Goal: Entertainment & Leisure: Consume media (video, audio)

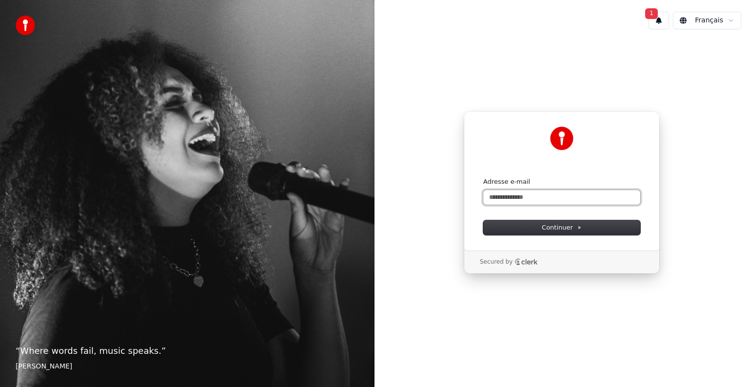
click at [521, 195] on input "Adresse e-mail" at bounding box center [561, 197] width 157 height 15
click at [524, 205] on form "Adresse e-mail Continuer" at bounding box center [561, 207] width 157 height 58
click at [529, 200] on input "Adresse e-mail" at bounding box center [561, 197] width 157 height 15
click at [483, 178] on button "submit" at bounding box center [483, 178] width 0 height 0
type input "**********"
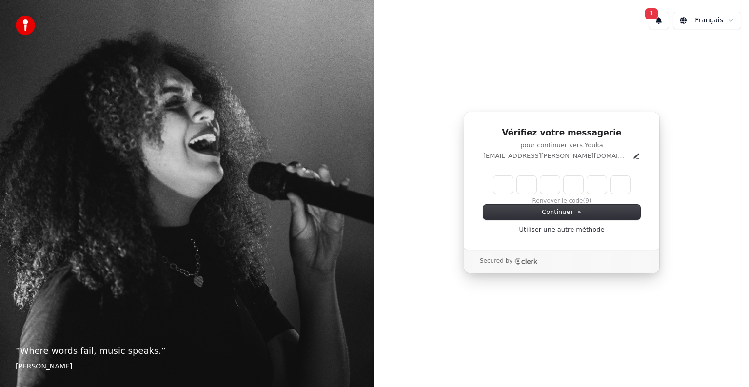
click at [496, 191] on input "Enter verification code" at bounding box center [562, 185] width 137 height 18
type input "******"
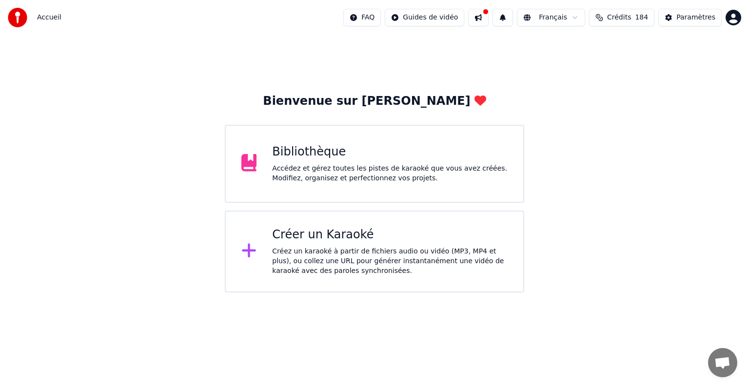
click at [321, 140] on div "Bibliothèque Accédez et gérez toutes les pistes de karaoké que vous avez créées…" at bounding box center [375, 164] width 300 height 78
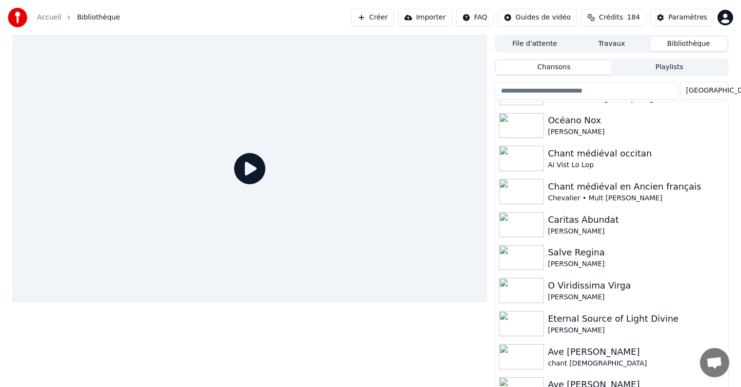
scroll to position [294, 0]
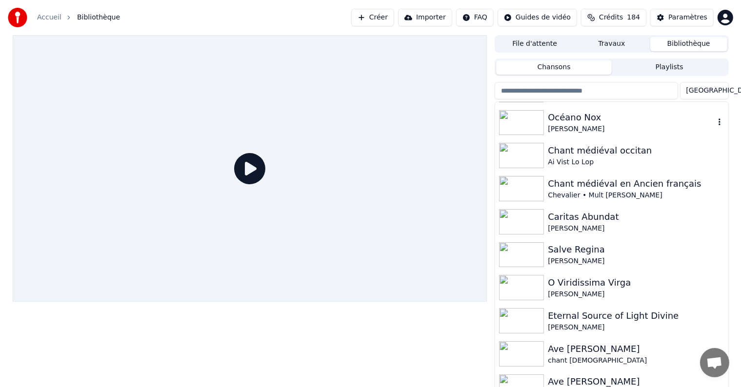
click at [593, 129] on div "Victor Hugo" at bounding box center [631, 129] width 166 height 10
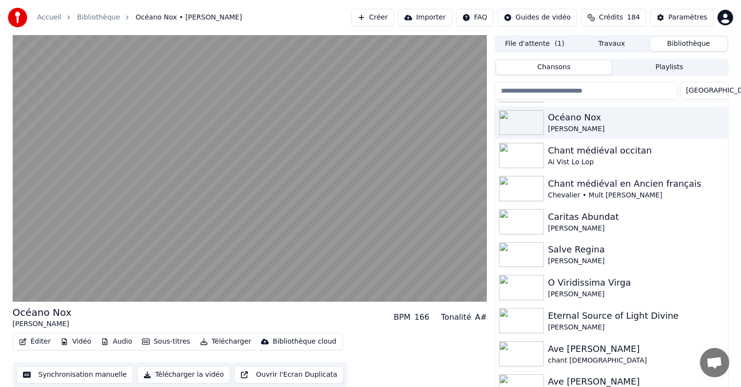
click at [0, 204] on div "Océano Nox Victor Hugo BPM 166 Tonalité A# Éditer Vidéo Audio Sous-titres Téléc…" at bounding box center [370, 213] width 741 height 357
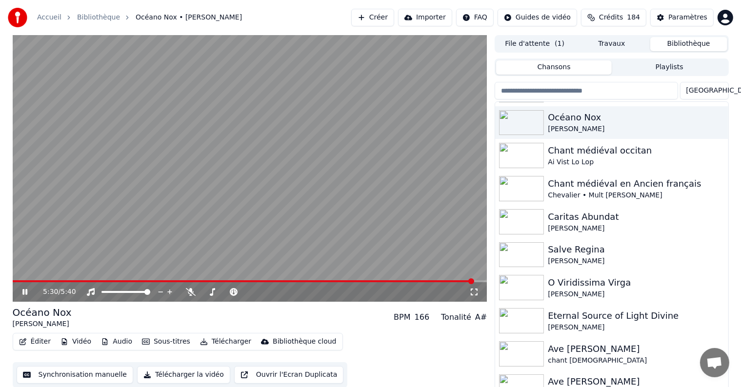
click at [177, 172] on video at bounding box center [250, 168] width 475 height 267
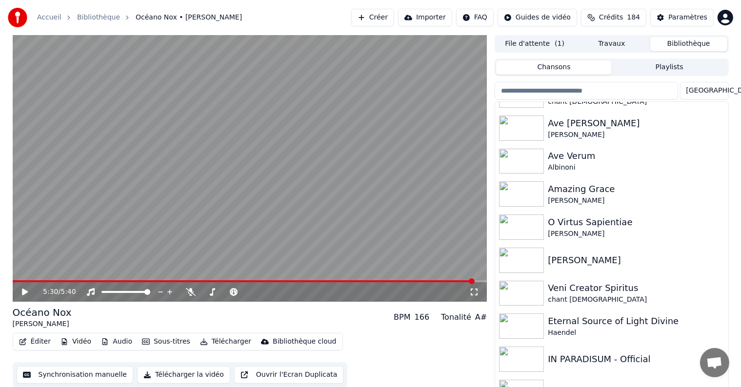
scroll to position [584, 0]
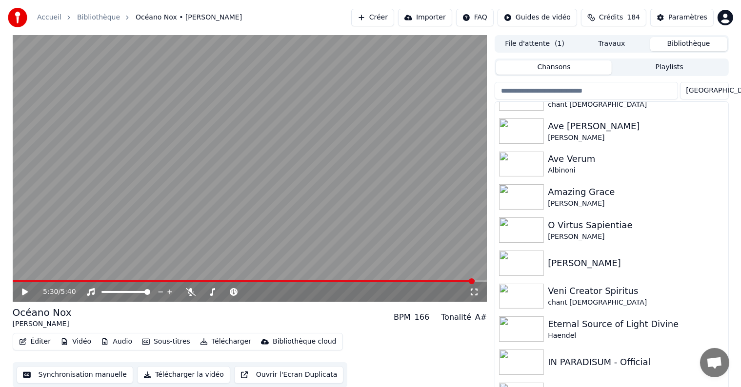
click at [614, 365] on div "IN PARADISUM - Official" at bounding box center [631, 363] width 166 height 14
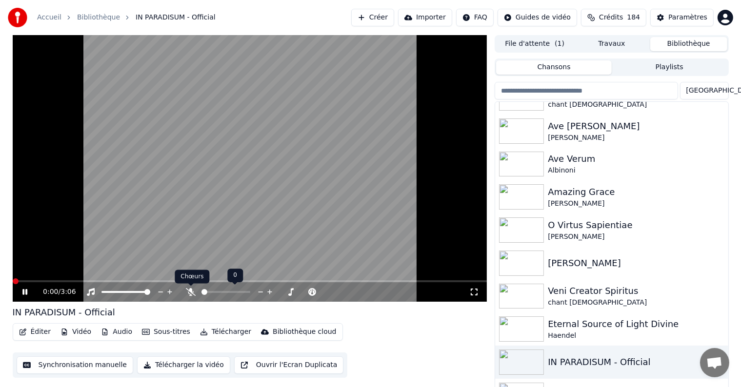
click at [193, 293] on icon at bounding box center [191, 292] width 10 height 8
click at [30, 281] on span at bounding box center [250, 282] width 475 height 2
click at [43, 281] on span at bounding box center [250, 282] width 475 height 2
click at [72, 276] on video at bounding box center [250, 168] width 475 height 267
click at [77, 279] on video at bounding box center [250, 168] width 475 height 267
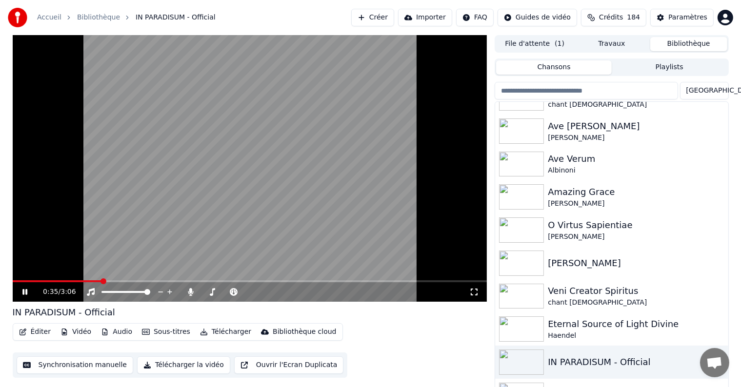
click at [101, 281] on span at bounding box center [250, 282] width 475 height 2
click at [193, 280] on video at bounding box center [250, 168] width 475 height 267
click at [193, 281] on span at bounding box center [103, 282] width 180 height 2
click at [164, 223] on video at bounding box center [250, 168] width 475 height 267
click at [130, 181] on video at bounding box center [250, 168] width 475 height 267
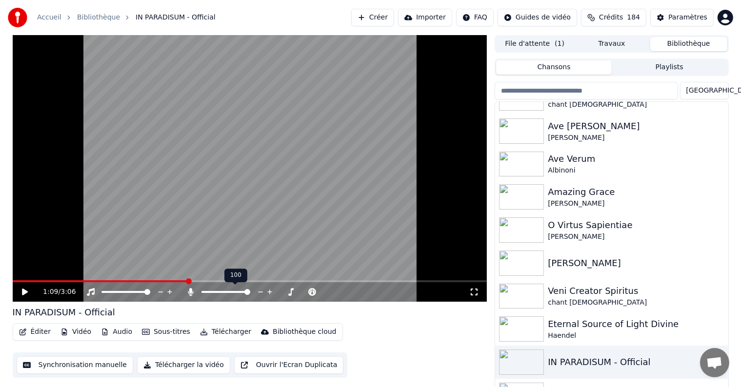
click at [187, 281] on span at bounding box center [101, 282] width 176 height 2
click at [157, 212] on video at bounding box center [250, 168] width 475 height 267
click at [115, 174] on video at bounding box center [250, 168] width 475 height 267
click at [25, 281] on span at bounding box center [19, 282] width 13 height 2
click at [192, 288] on span at bounding box center [190, 286] width 5 height 5
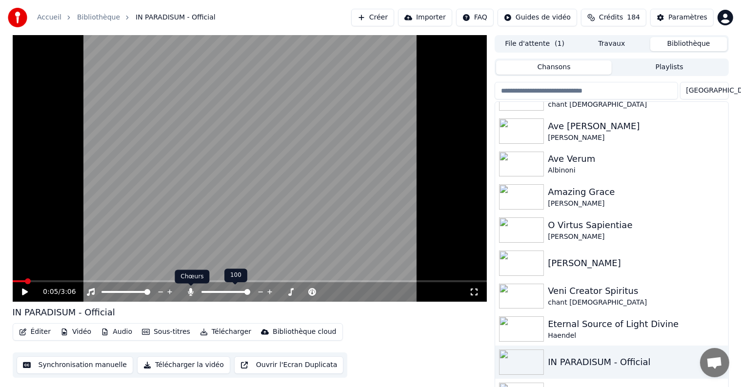
click at [189, 294] on icon at bounding box center [190, 292] width 5 height 8
click at [23, 292] on icon at bounding box center [25, 292] width 6 height 7
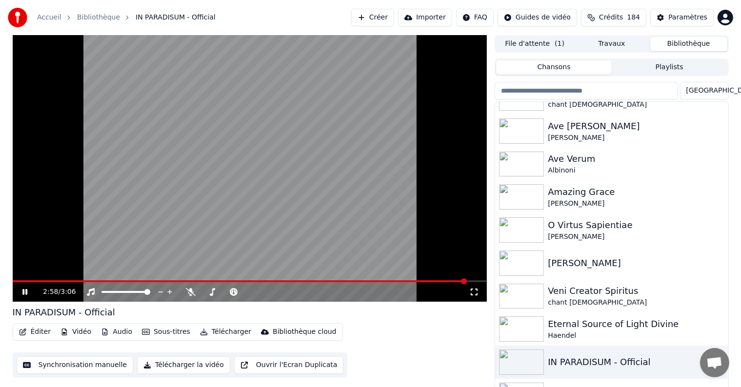
click at [236, 190] on video at bounding box center [250, 168] width 475 height 267
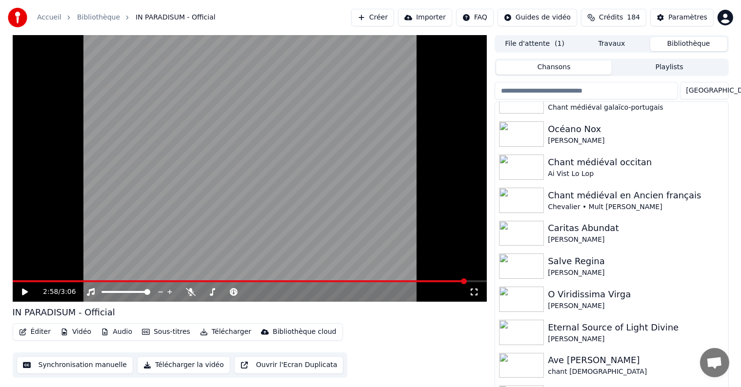
scroll to position [312, 0]
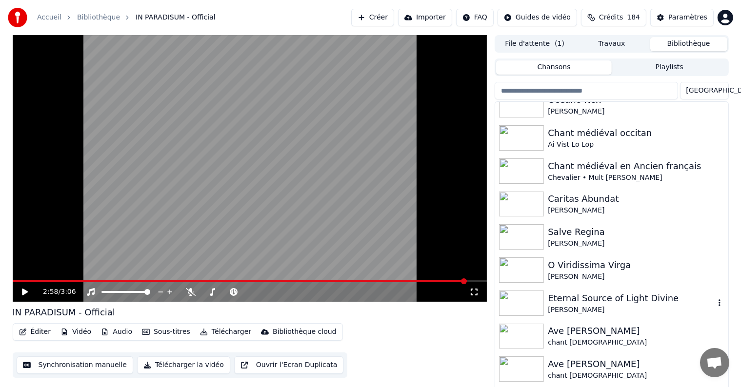
click at [630, 299] on div "Eternal Source of Light Divine" at bounding box center [631, 299] width 166 height 14
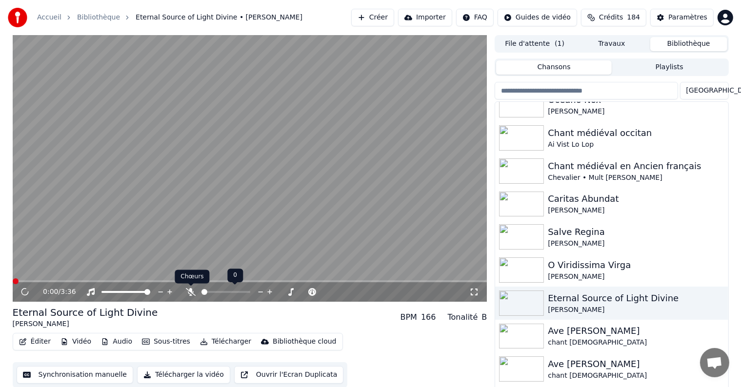
click at [191, 295] on icon at bounding box center [191, 292] width 10 height 8
click at [191, 295] on icon at bounding box center [190, 292] width 5 height 8
click at [15, 282] on span at bounding box center [14, 282] width 2 height 2
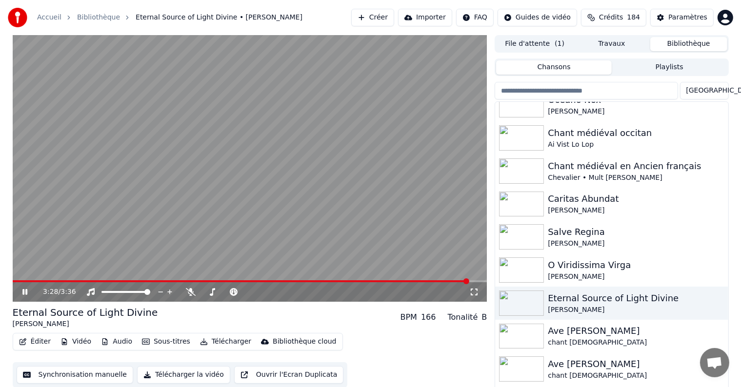
click at [380, 152] on video at bounding box center [250, 168] width 475 height 267
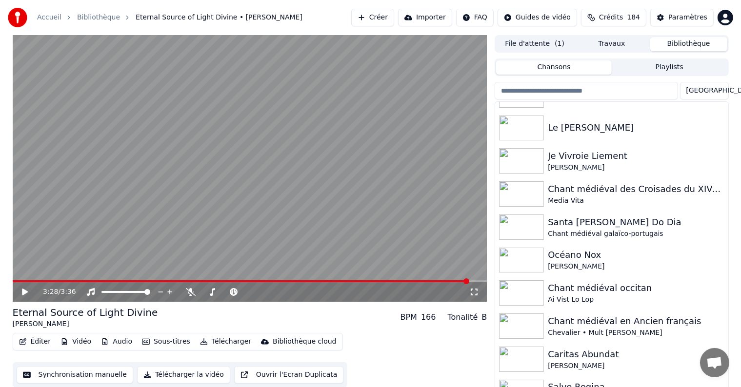
scroll to position [111, 0]
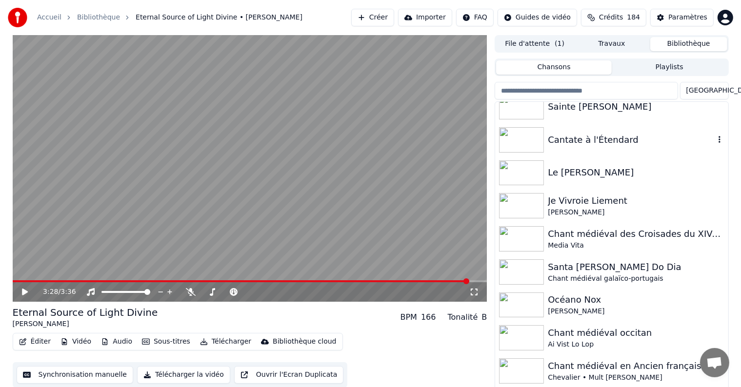
click at [712, 150] on div "Cantate à l'Étendard" at bounding box center [611, 139] width 233 height 33
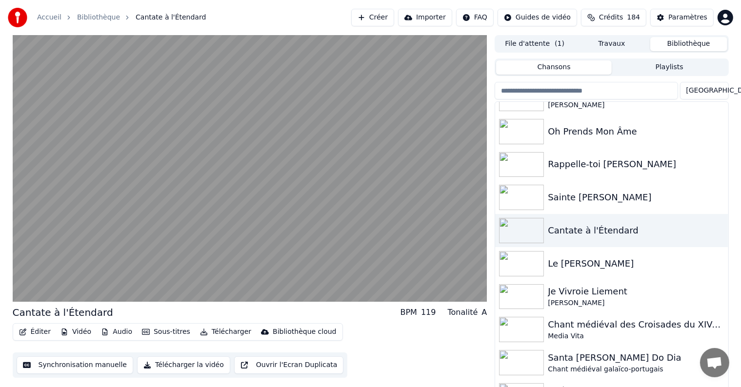
scroll to position [14, 0]
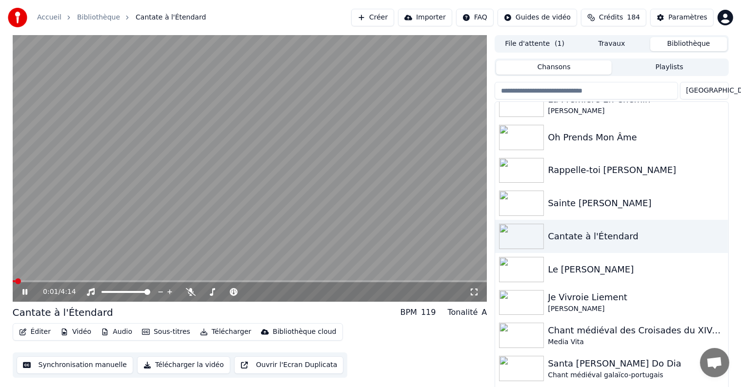
click at [279, 258] on video at bounding box center [250, 168] width 475 height 267
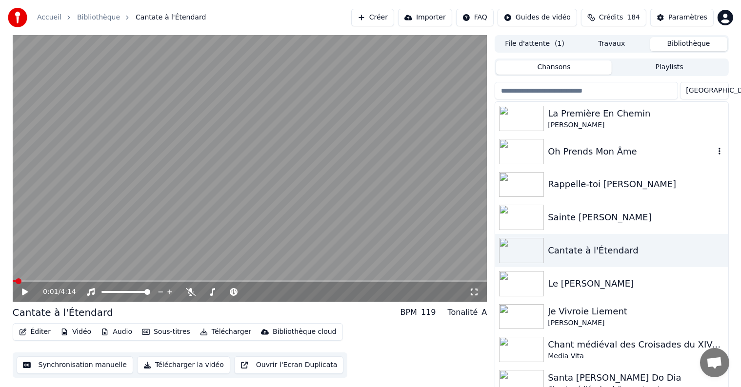
click at [611, 158] on div "Oh Prends Mon Âme" at bounding box center [631, 152] width 166 height 14
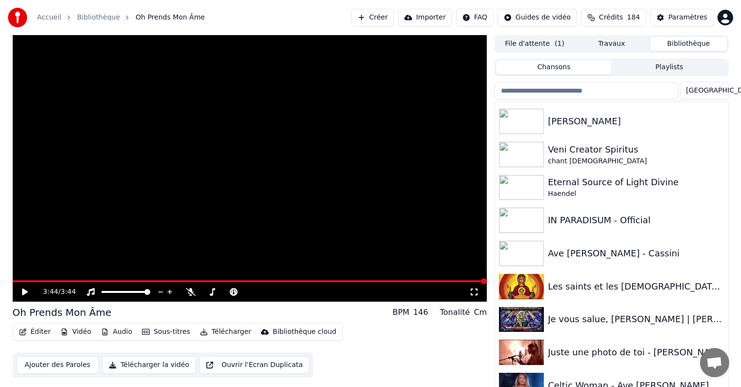
scroll to position [737, 0]
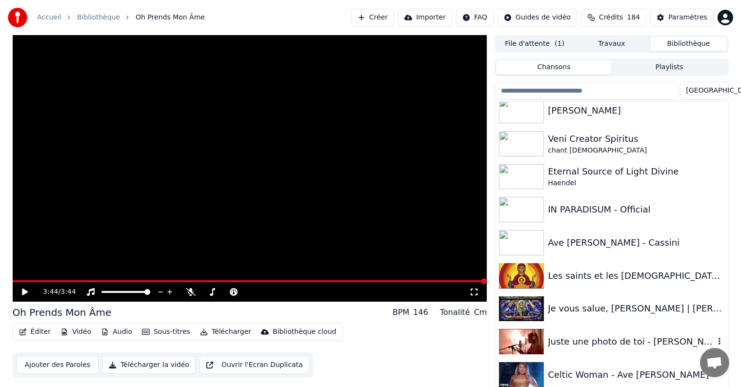
click at [651, 351] on div "Juste une photo de toi - M Pokora" at bounding box center [611, 341] width 233 height 33
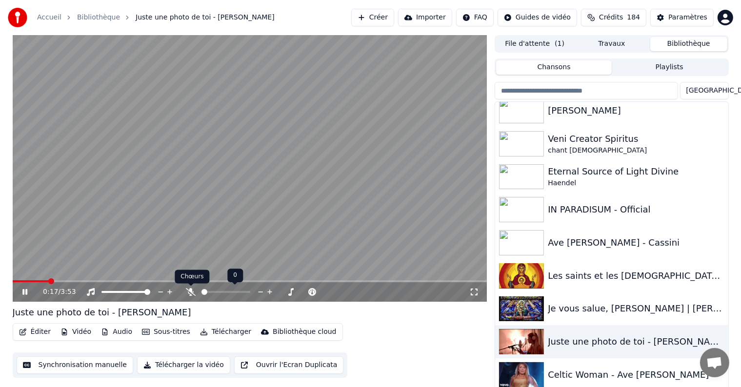
click at [190, 290] on icon at bounding box center [191, 292] width 10 height 8
click at [16, 281] on span at bounding box center [15, 282] width 4 height 2
click at [13, 281] on span at bounding box center [13, 282] width 0 height 2
click at [191, 294] on icon at bounding box center [190, 292] width 5 height 8
click at [75, 109] on video at bounding box center [250, 168] width 475 height 267
